Goal: Download file/media

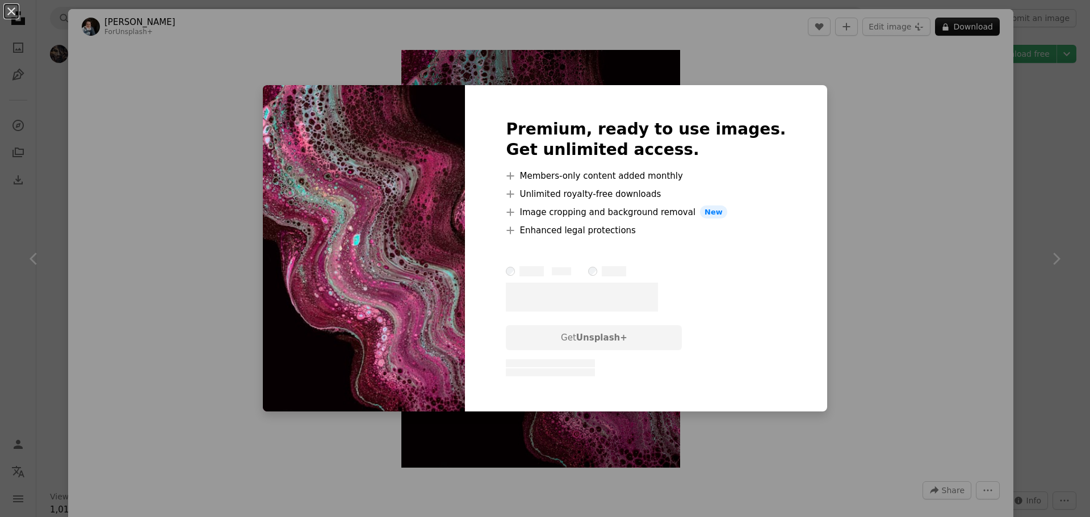
scroll to position [4256, 0]
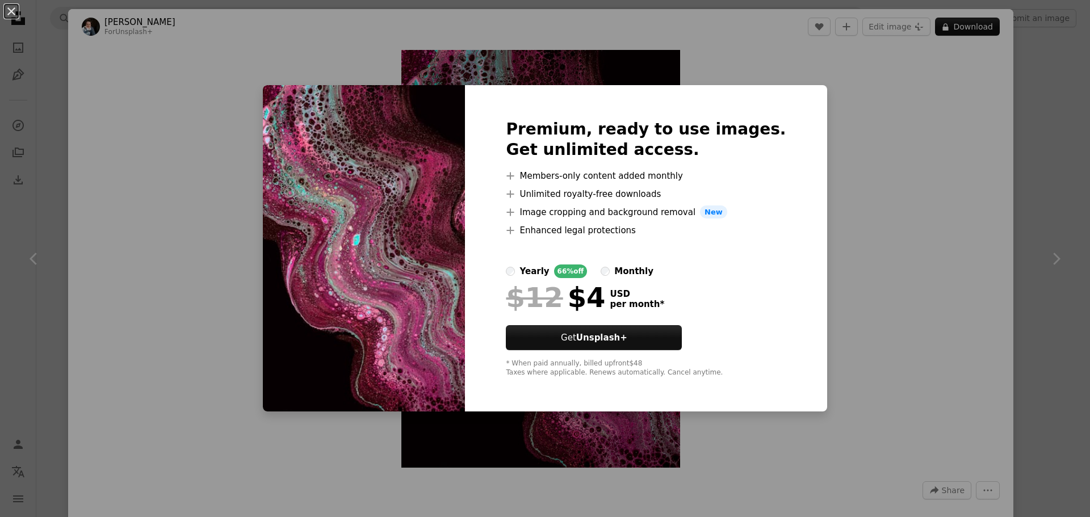
click at [825, 154] on div "An X shape Premium, ready to use images. Get unlimited access. A plus sign Memb…" at bounding box center [545, 258] width 1090 height 517
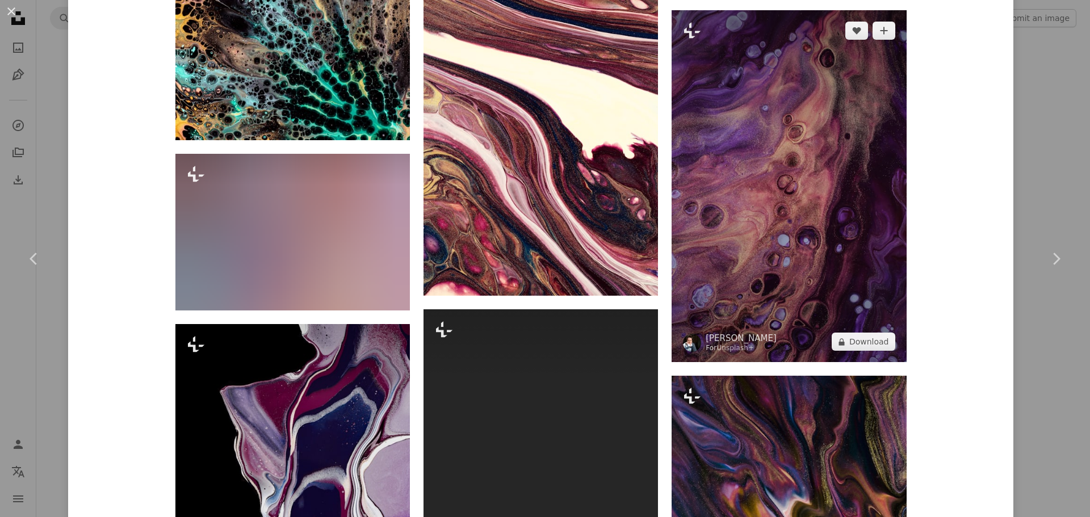
scroll to position [5662, 0]
